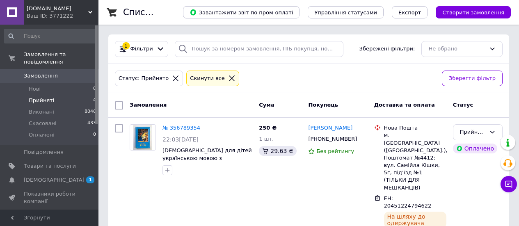
scroll to position [39, 0]
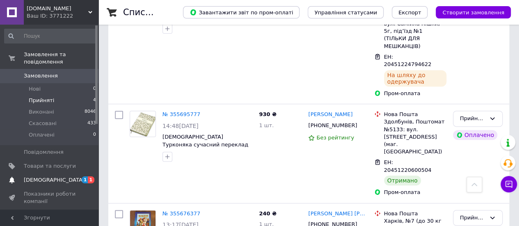
scroll to position [144, 0]
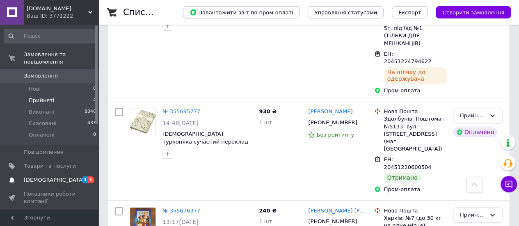
click at [52, 176] on span "[DEMOGRAPHIC_DATA]" at bounding box center [54, 179] width 61 height 7
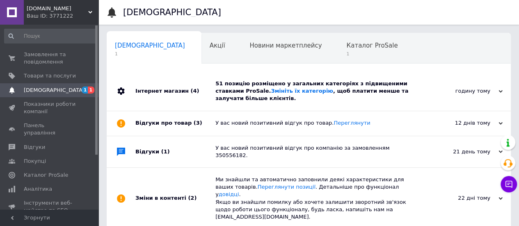
scroll to position [0, 2]
click at [360, 83] on div "51 позицію розміщено у загальних категоріях з підвищеними ставками ProSale. Змі…" at bounding box center [317, 91] width 205 height 23
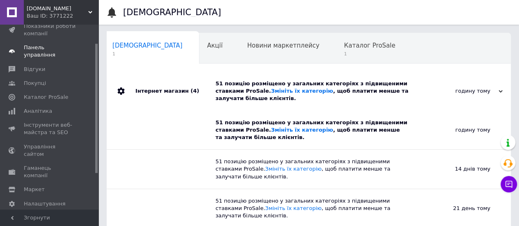
scroll to position [0, 0]
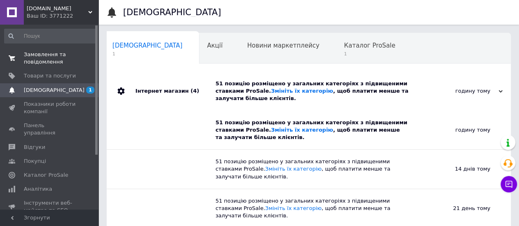
click at [57, 60] on span "Замовлення та повідомлення" at bounding box center [50, 58] width 52 height 15
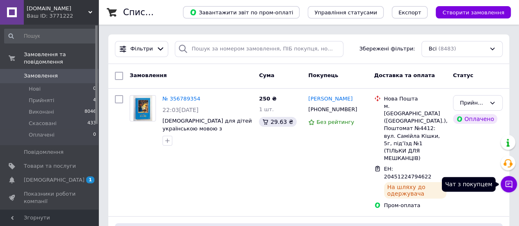
click at [506, 184] on icon at bounding box center [508, 184] width 8 height 8
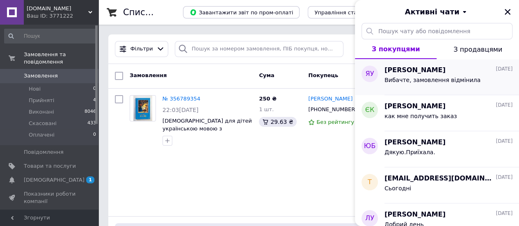
click at [415, 72] on span "Яна Уманчук" at bounding box center [414, 70] width 61 height 9
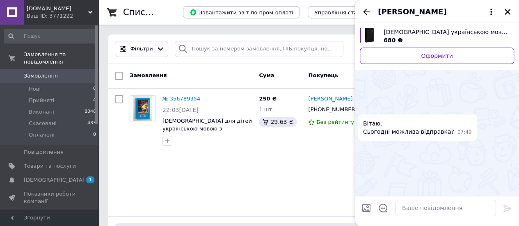
scroll to position [395, 0]
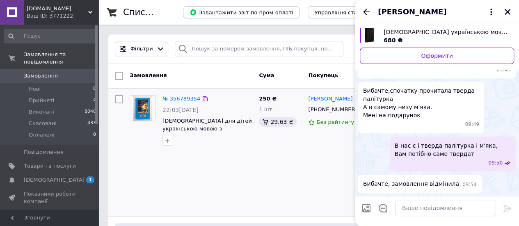
click at [306, 151] on div "Діана Печак +380997202915 Без рейтингу" at bounding box center [338, 152] width 66 height 121
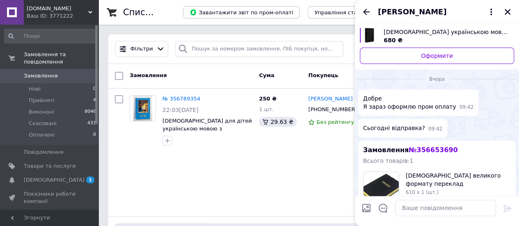
scroll to position [169, 0]
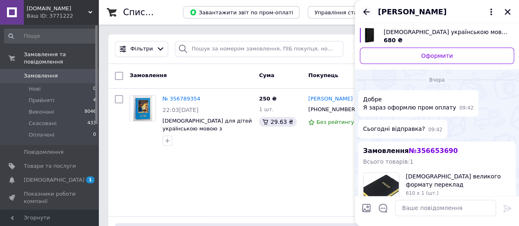
click at [362, 12] on icon "Назад" at bounding box center [366, 12] width 10 height 10
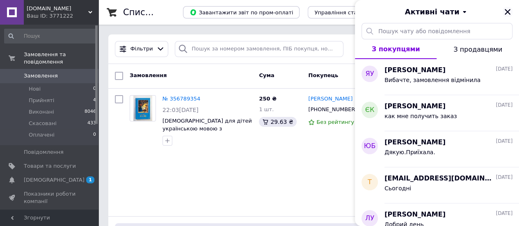
click at [508, 10] on icon "Закрити" at bounding box center [507, 12] width 6 height 6
